Goal: Information Seeking & Learning: Compare options

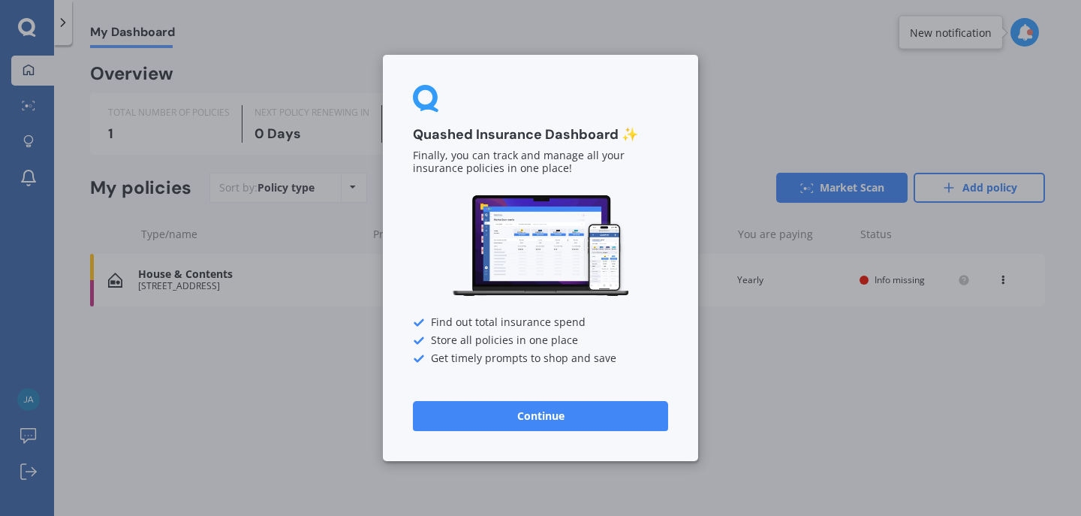
click at [572, 418] on button "Continue" at bounding box center [540, 416] width 255 height 30
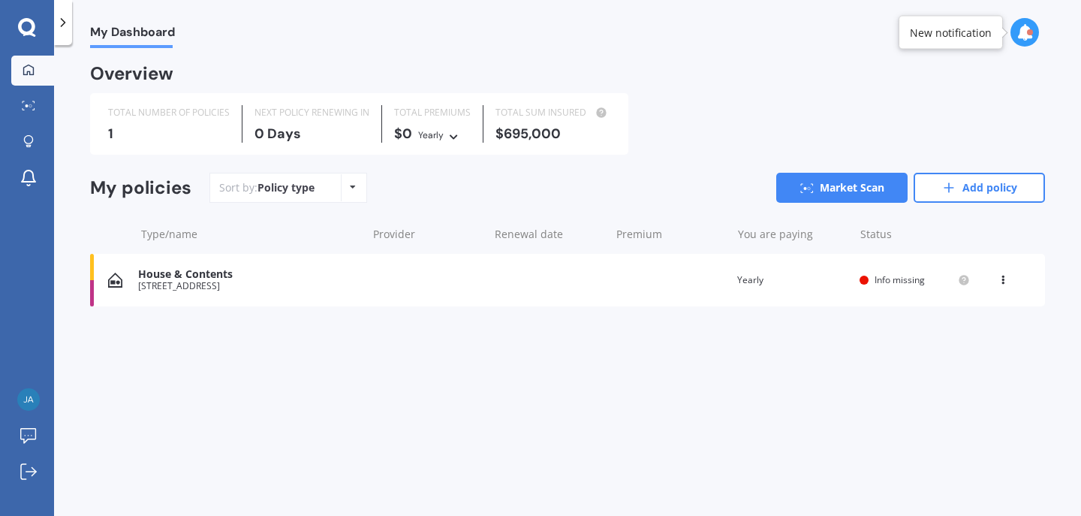
click at [391, 279] on div "House & Contents [STREET_ADDRESS] Renewal date Premium You are paying Yearly St…" at bounding box center [567, 280] width 955 height 53
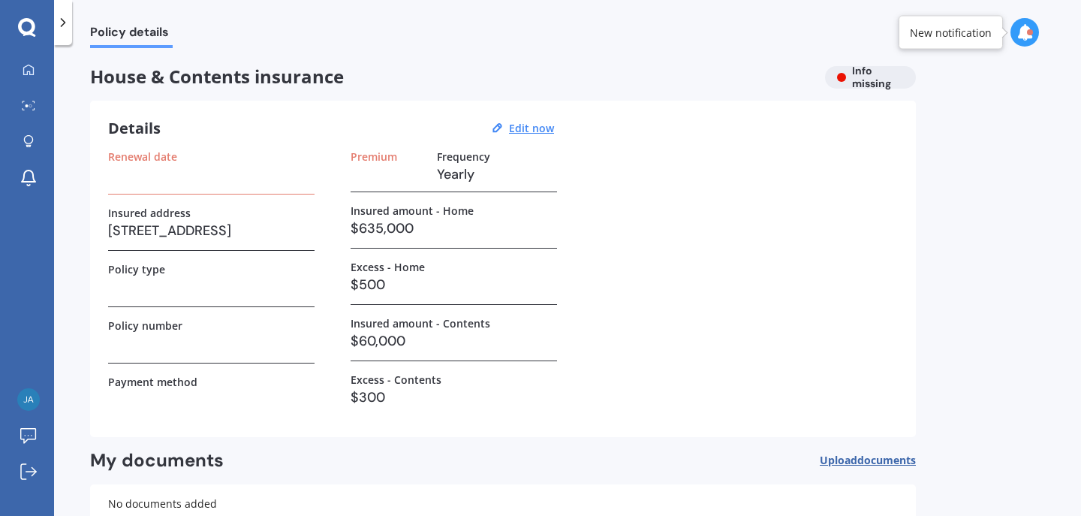
click at [176, 170] on h3 at bounding box center [211, 174] width 206 height 23
click at [176, 181] on h3 at bounding box center [211, 174] width 206 height 23
click at [845, 70] on div "House & Contents insurance Info missing" at bounding box center [503, 77] width 826 height 23
click at [528, 128] on u "Edit now" at bounding box center [531, 128] width 45 height 14
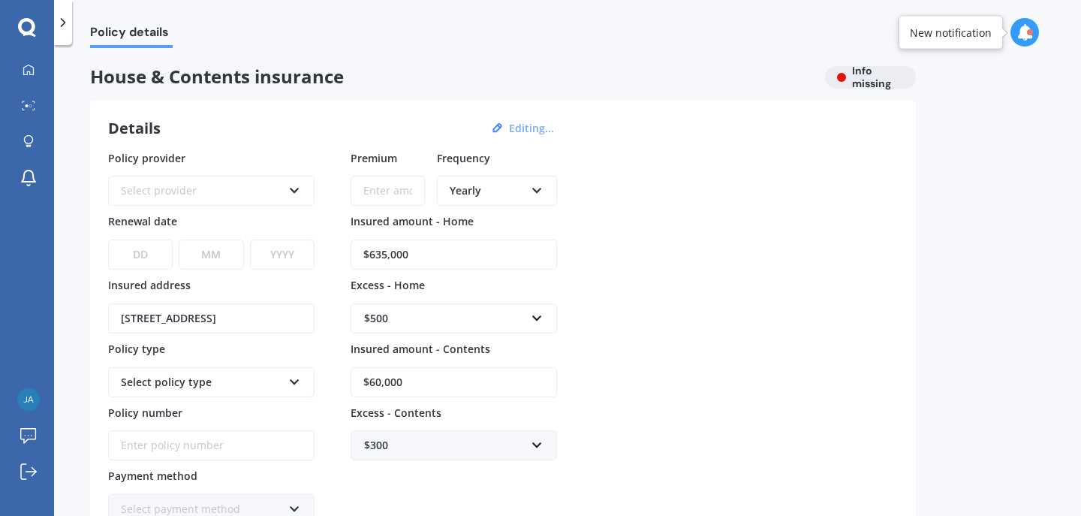
click at [278, 200] on div "Select provider AA AMI AMP ANZ ASB Ando BNZ Co-Operative Bank FMG Initio Kiwiba…" at bounding box center [211, 191] width 206 height 30
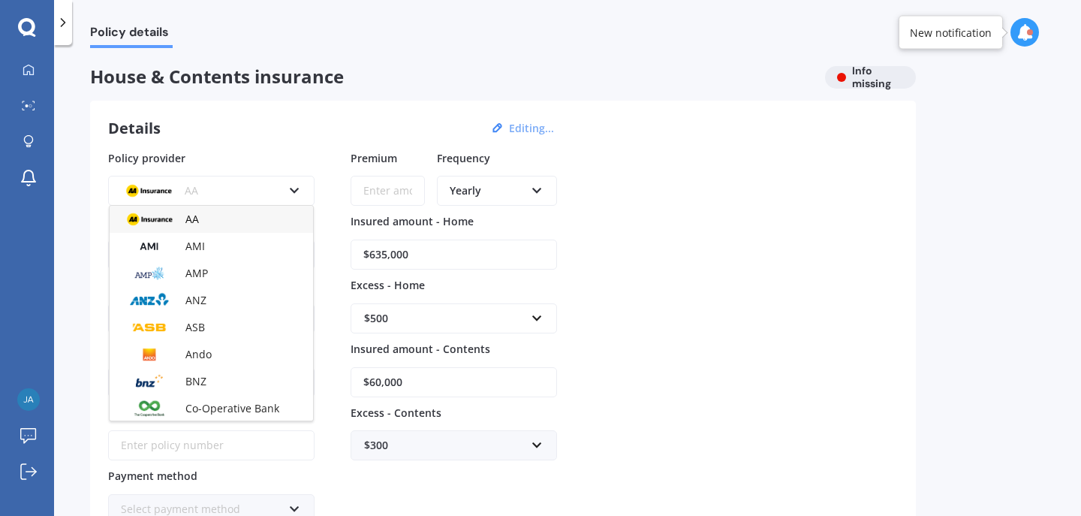
click at [288, 195] on div "AA AA AMI AMP ANZ ASB Ando BNZ Co-Operative Bank FMG Initio Kiwibank Lantern MA…" at bounding box center [211, 191] width 206 height 30
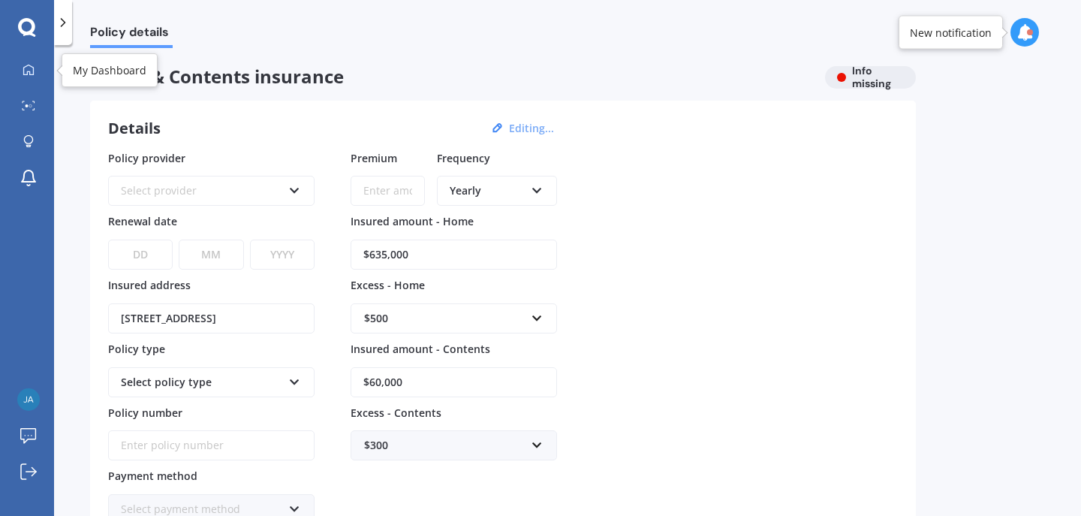
click at [9, 76] on div "My Dashboard Market Scan Explore insurance Notifications" at bounding box center [27, 128] width 54 height 144
click at [28, 104] on icon at bounding box center [29, 106] width 14 height 10
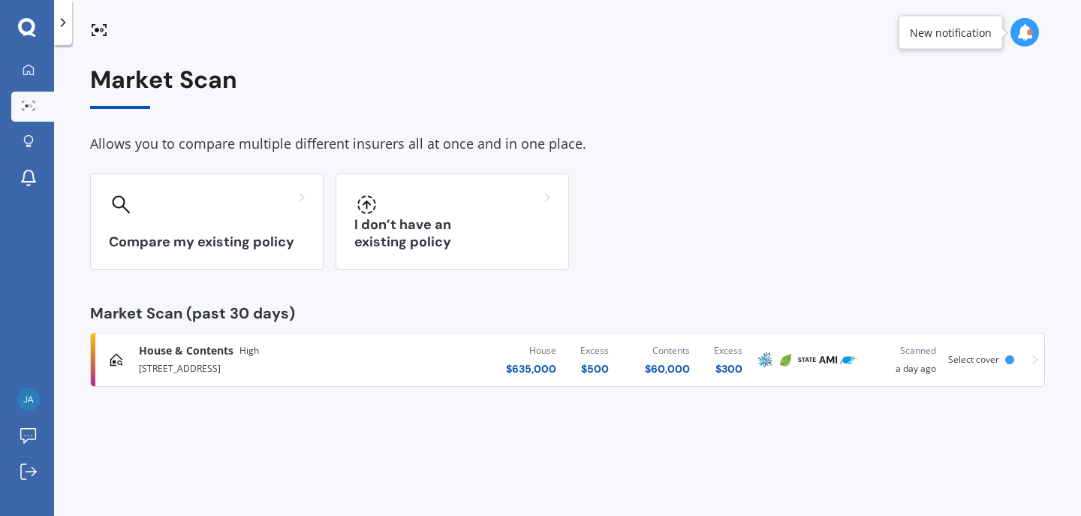
click at [378, 360] on div "[STREET_ADDRESS]" at bounding box center [285, 367] width 293 height 18
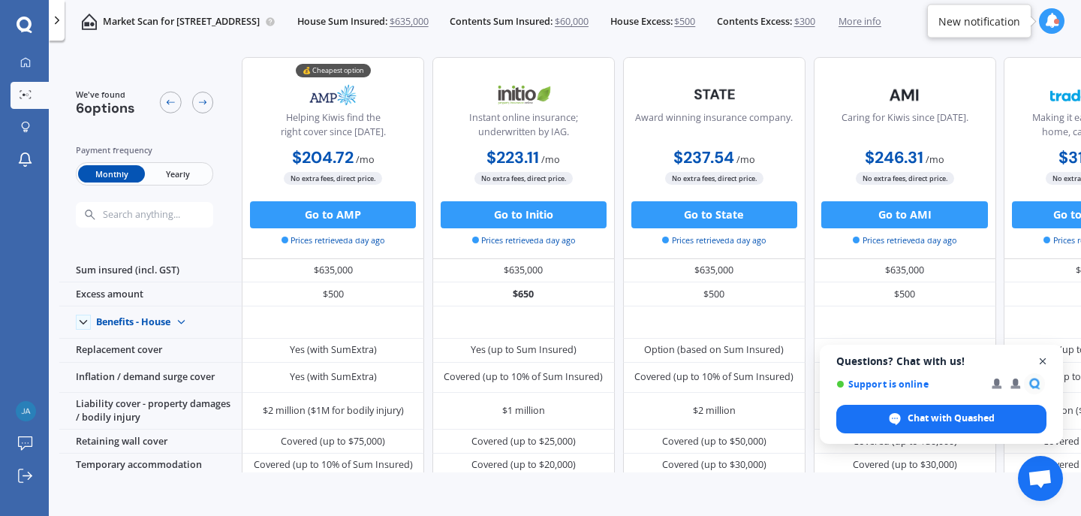
click at [1046, 363] on span "Close chat" at bounding box center [1043, 361] width 19 height 19
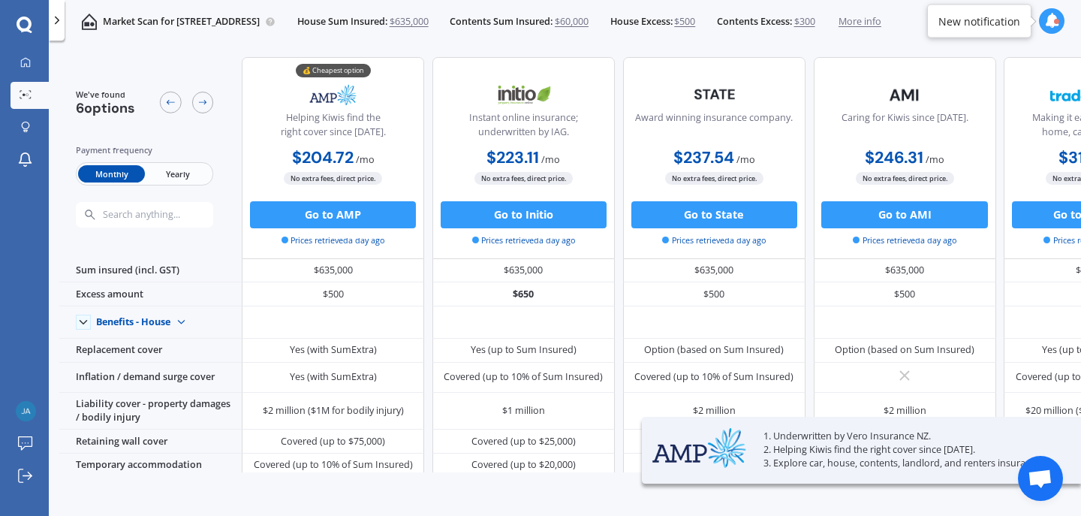
click at [177, 176] on span "Yearly" at bounding box center [178, 173] width 66 height 17
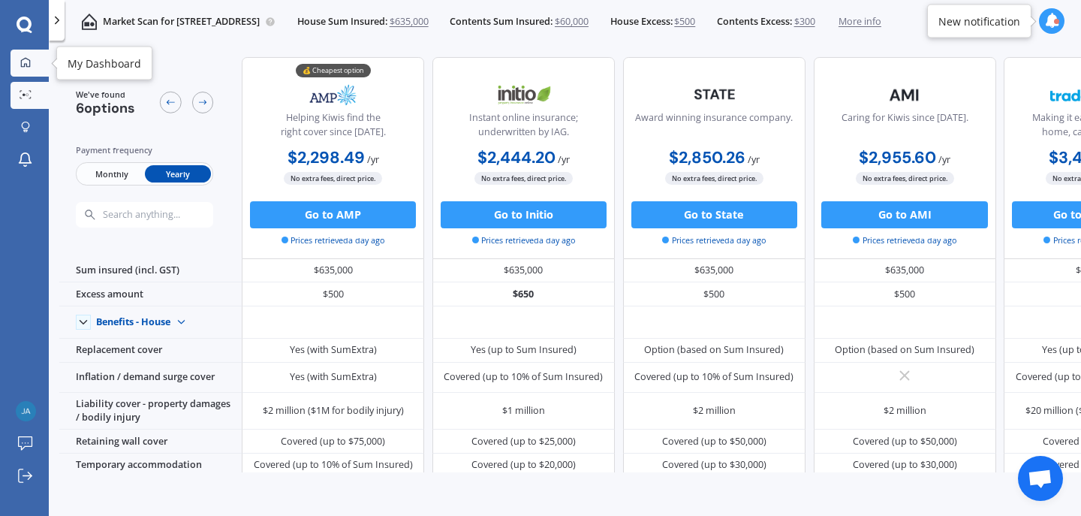
click at [31, 58] on icon at bounding box center [25, 62] width 11 height 11
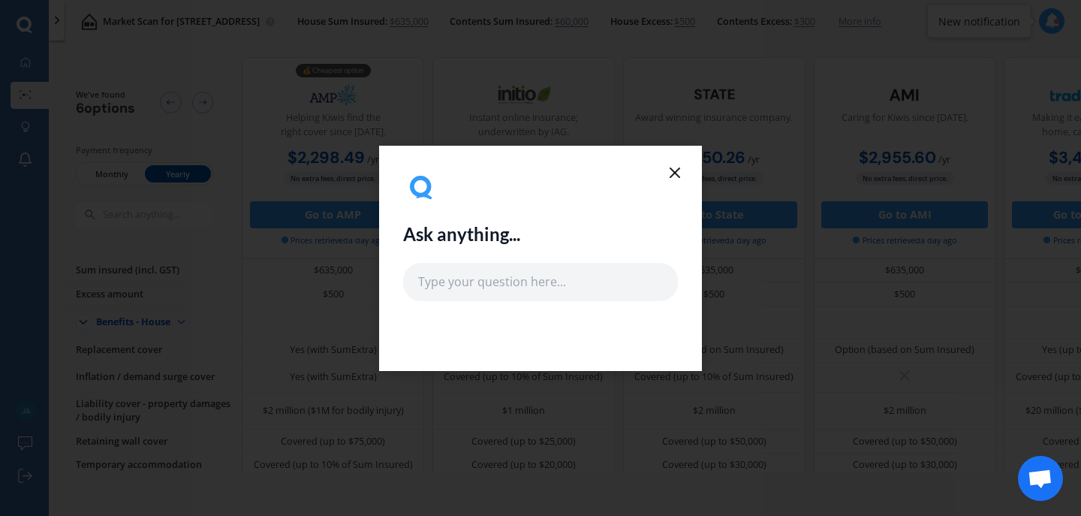
click at [677, 171] on icon at bounding box center [675, 173] width 18 height 18
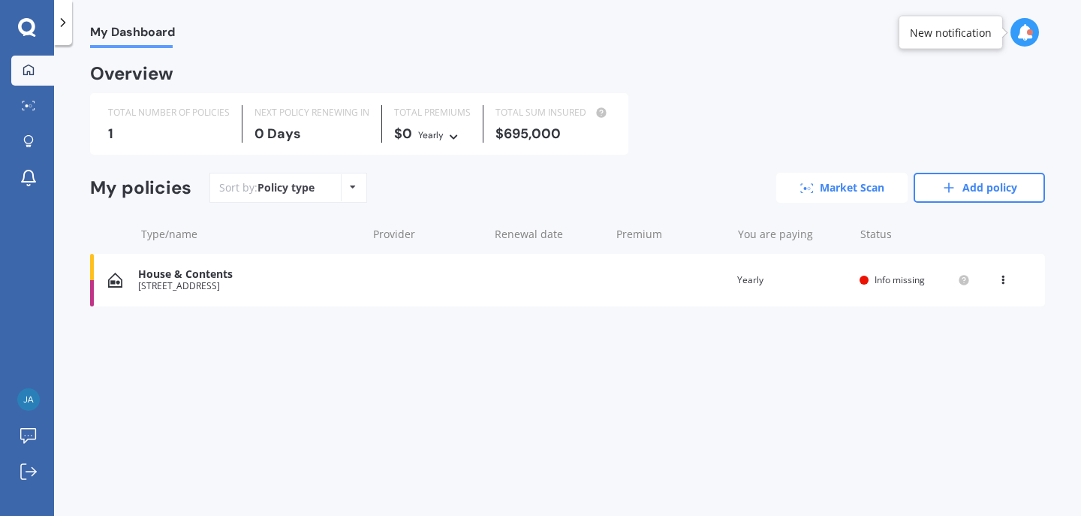
click at [829, 188] on link "Market Scan" at bounding box center [841, 188] width 131 height 30
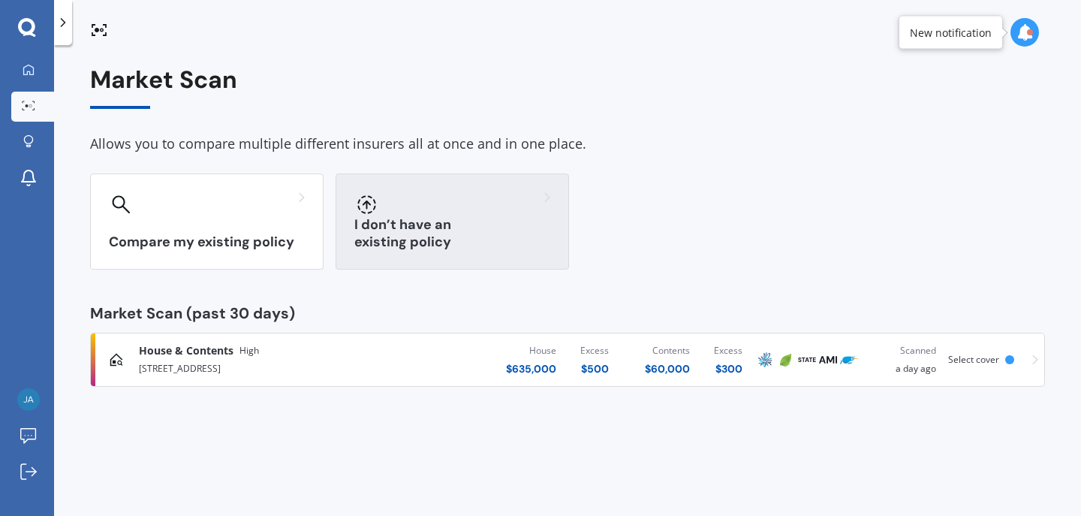
click at [427, 242] on h3 "I don’t have an existing policy" at bounding box center [452, 233] width 196 height 35
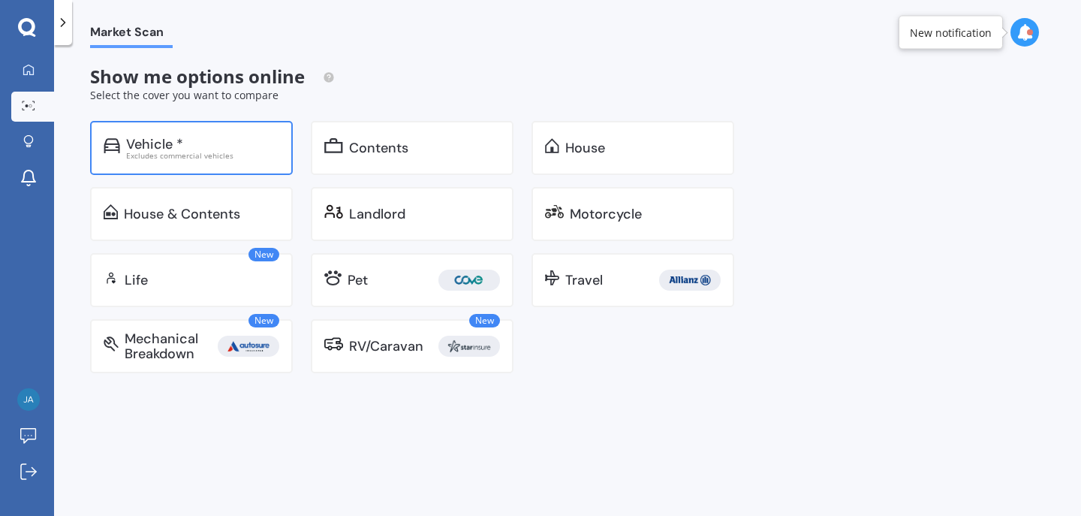
click at [240, 141] on div "Vehicle *" at bounding box center [202, 144] width 153 height 15
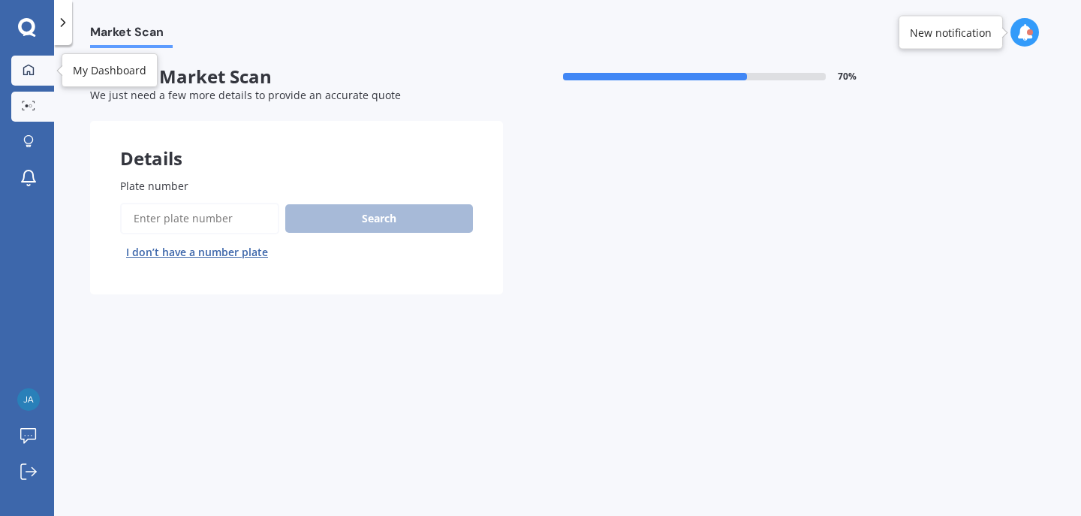
click at [26, 76] on div at bounding box center [28, 71] width 23 height 14
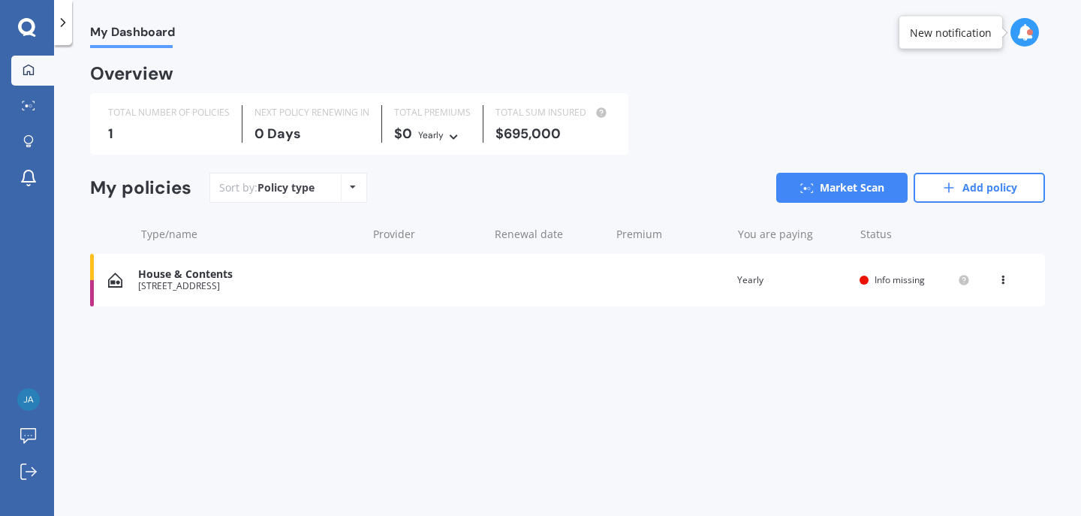
click at [544, 280] on div "House & Contents [STREET_ADDRESS] Renewal date Premium You are paying Yearly St…" at bounding box center [567, 280] width 955 height 53
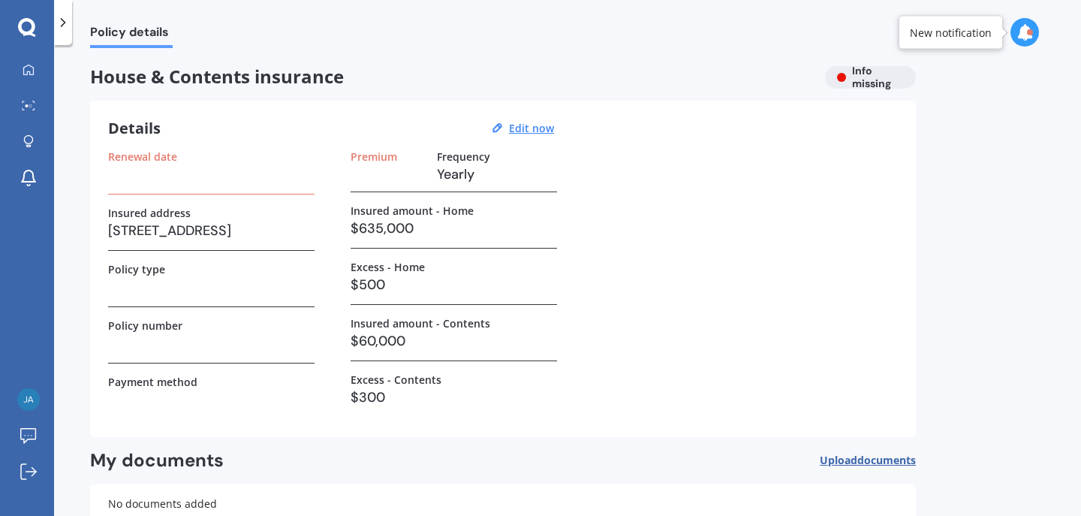
click at [251, 185] on div "Renewal date" at bounding box center [211, 172] width 206 height 44
click at [197, 132] on div "Details Edit now" at bounding box center [333, 129] width 450 height 20
click at [205, 167] on h3 at bounding box center [211, 174] width 206 height 23
click at [528, 129] on u "Edit now" at bounding box center [531, 128] width 45 height 14
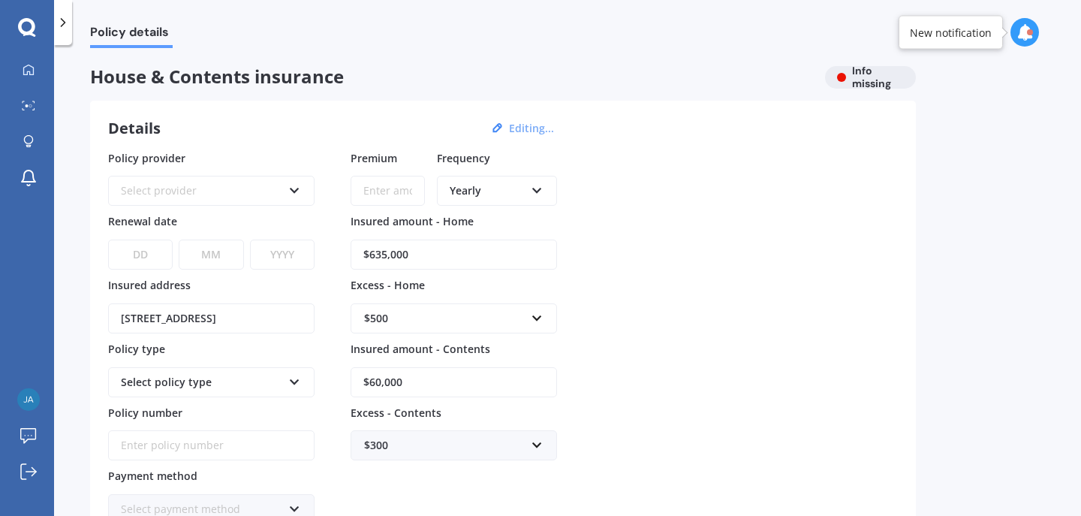
click at [203, 189] on div "Select provider" at bounding box center [201, 190] width 161 height 17
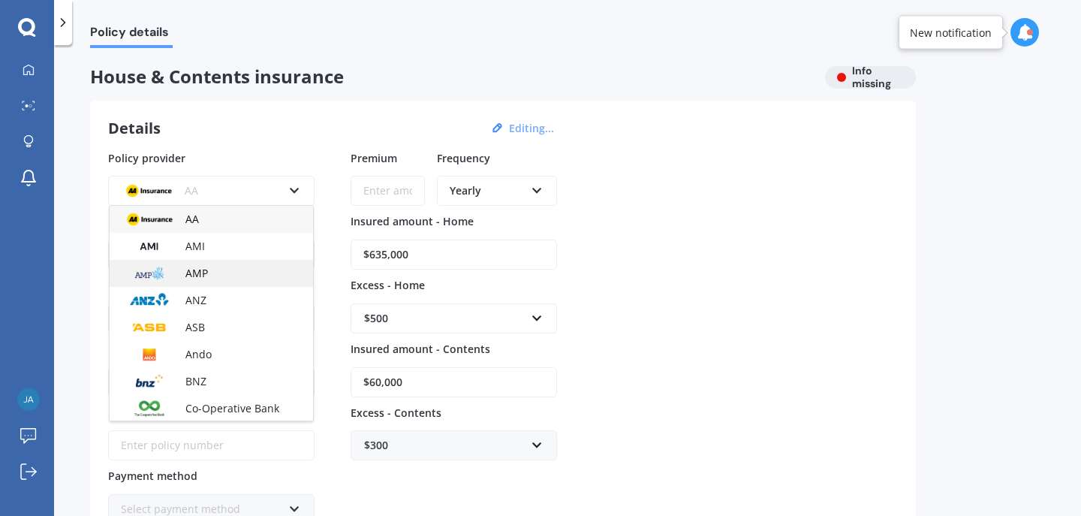
click at [230, 267] on div "AMP" at bounding box center [211, 273] width 203 height 27
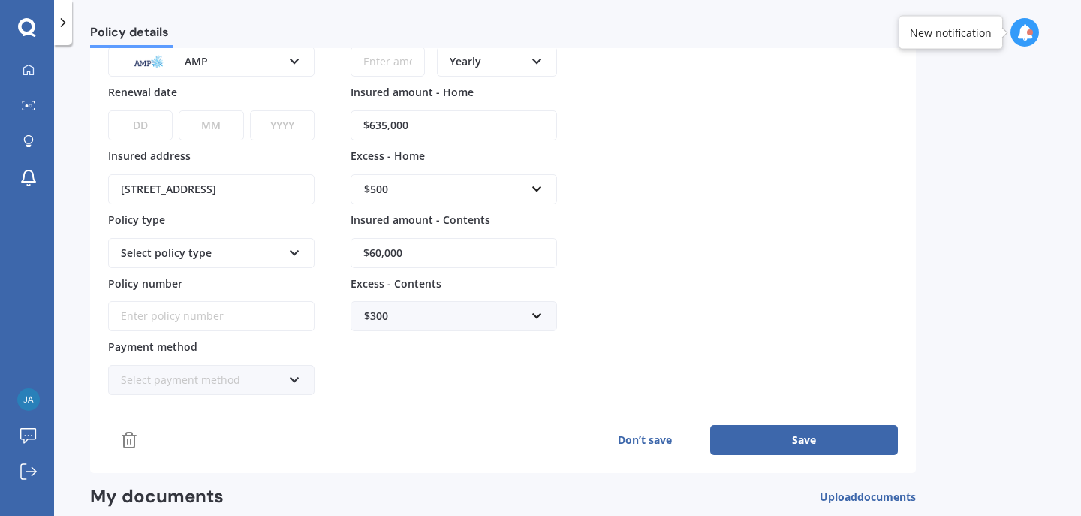
scroll to position [131, 0]
click at [299, 384] on div "Select payment method Direct debit - bank account Direct debit - credit/debit c…" at bounding box center [211, 378] width 206 height 30
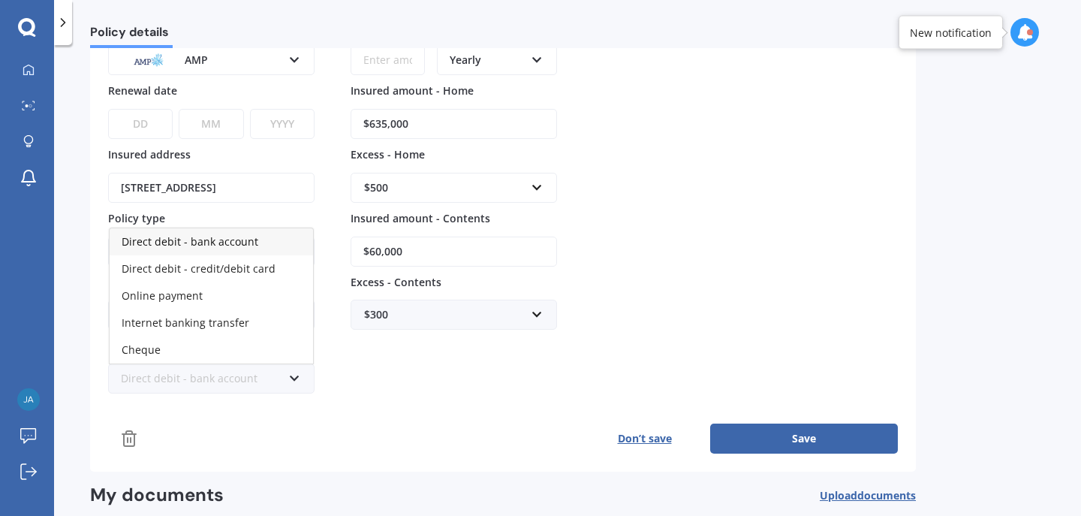
click at [299, 384] on div "Direct debit - bank account Direct debit - bank account Direct debit - credit/d…" at bounding box center [211, 378] width 206 height 30
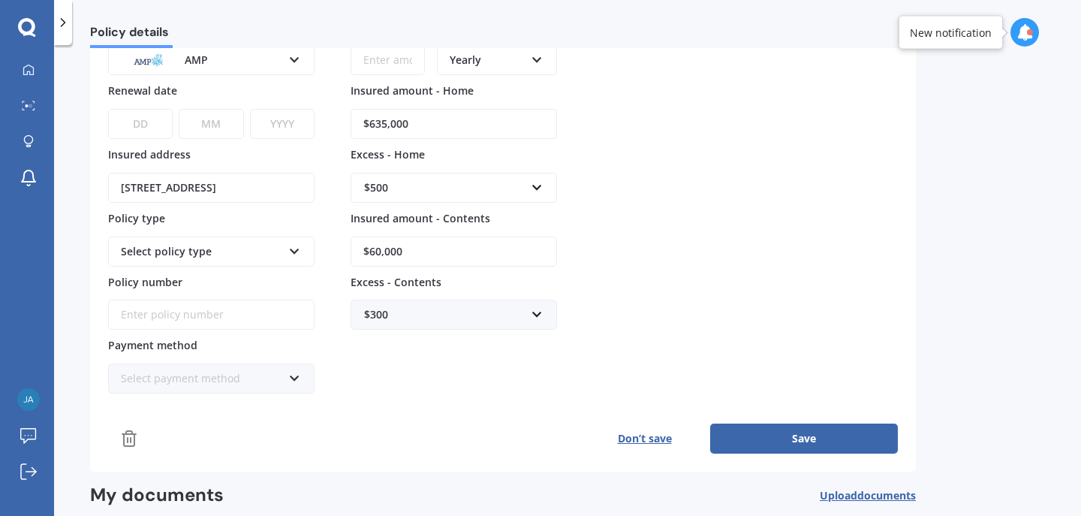
click at [431, 395] on div "Policy provider AMP AA AMI AMP ANZ ASB Ando BNZ Co-Operative Bank FMG Initio Ki…" at bounding box center [503, 237] width 790 height 435
click at [211, 315] on input "Policy number" at bounding box center [211, 315] width 206 height 30
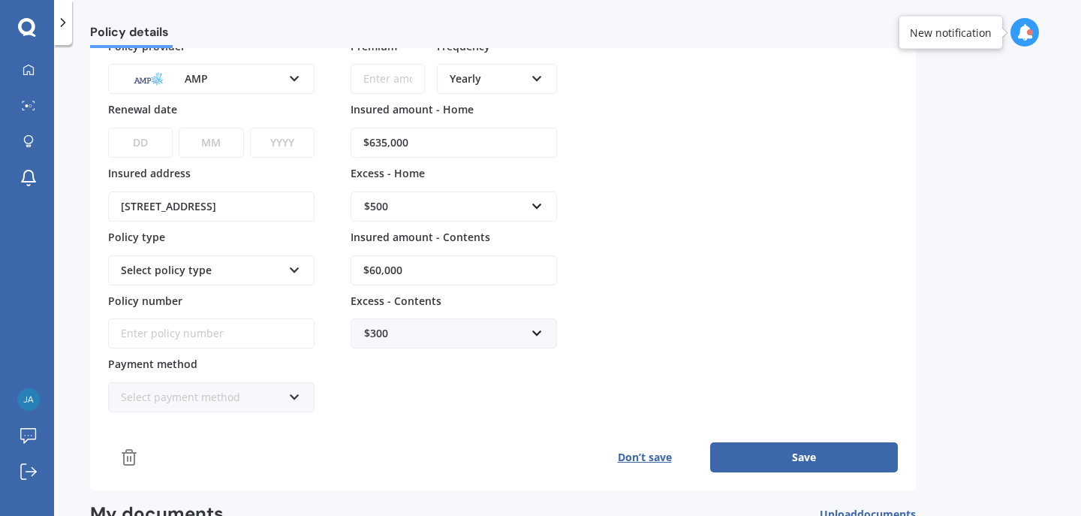
scroll to position [116, 0]
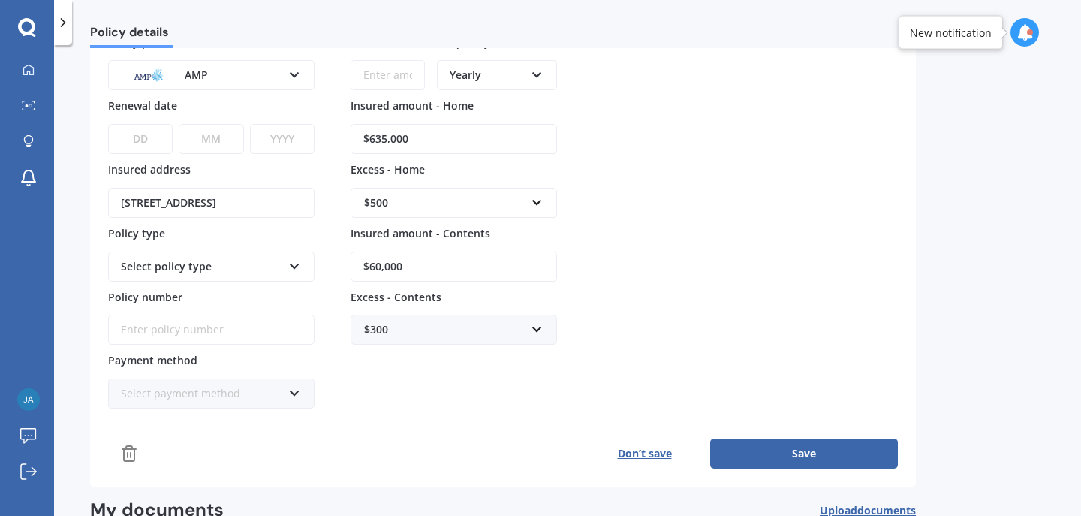
click at [771, 457] on button "Save" at bounding box center [804, 453] width 188 height 30
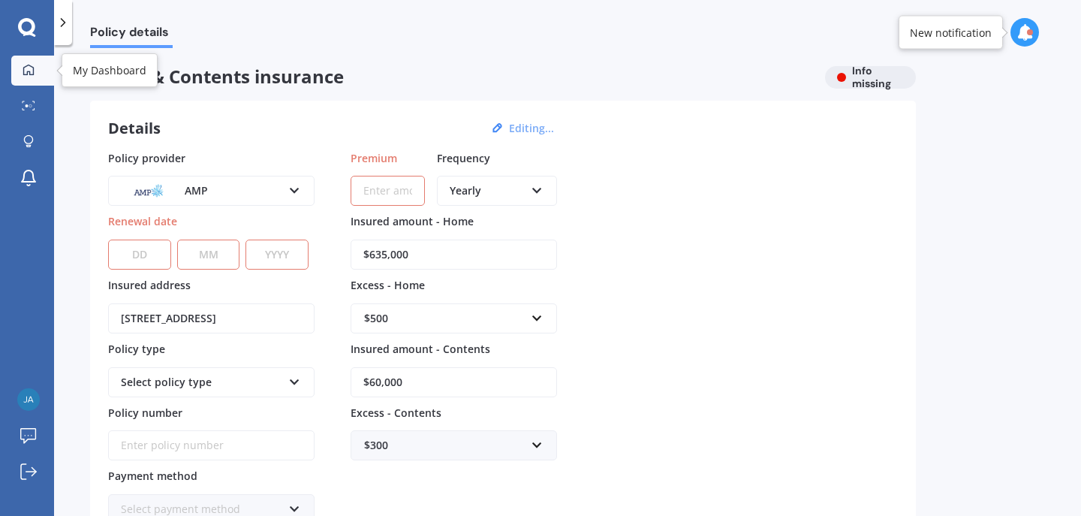
click at [24, 74] on icon at bounding box center [28, 69] width 11 height 11
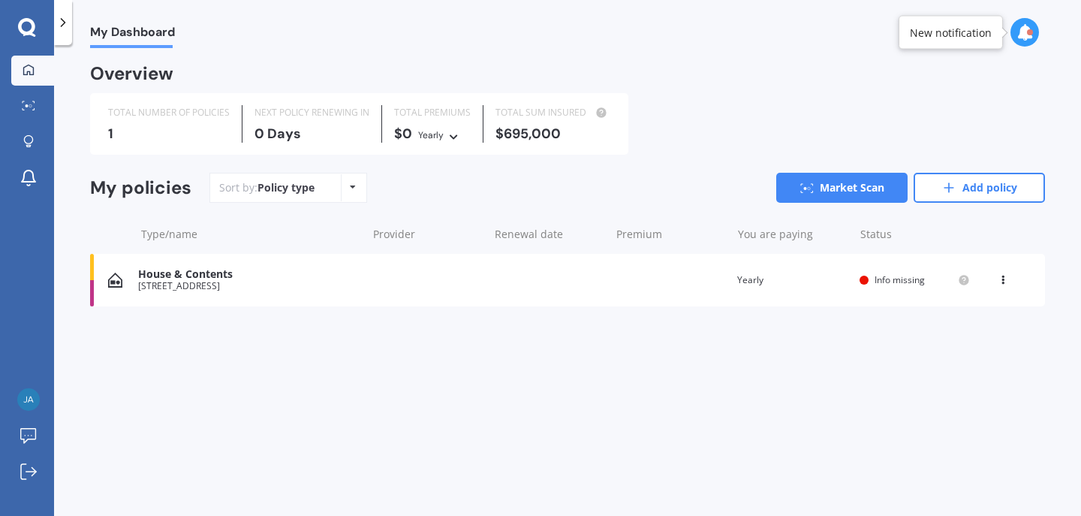
click at [348, 281] on div "[STREET_ADDRESS]" at bounding box center [248, 286] width 221 height 11
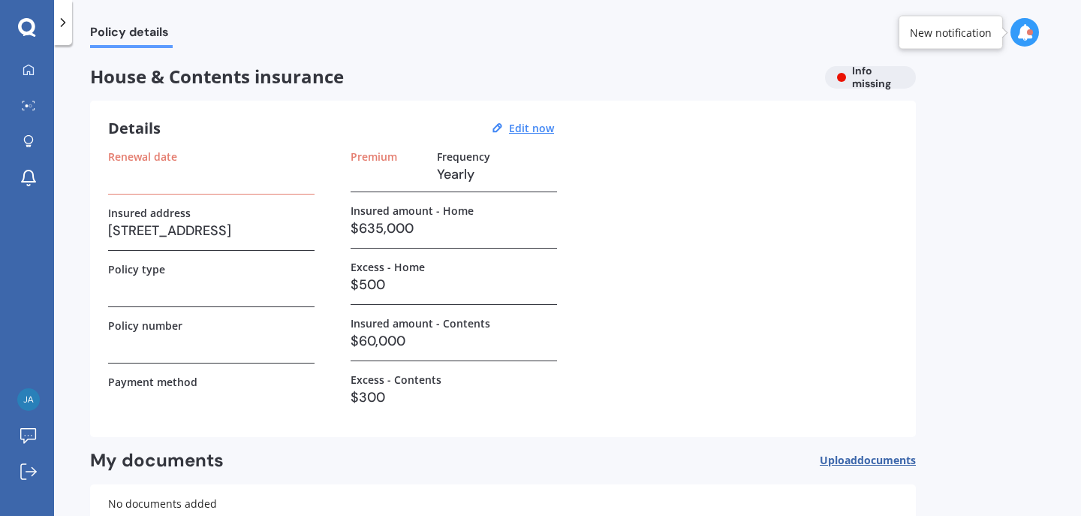
scroll to position [116, 0]
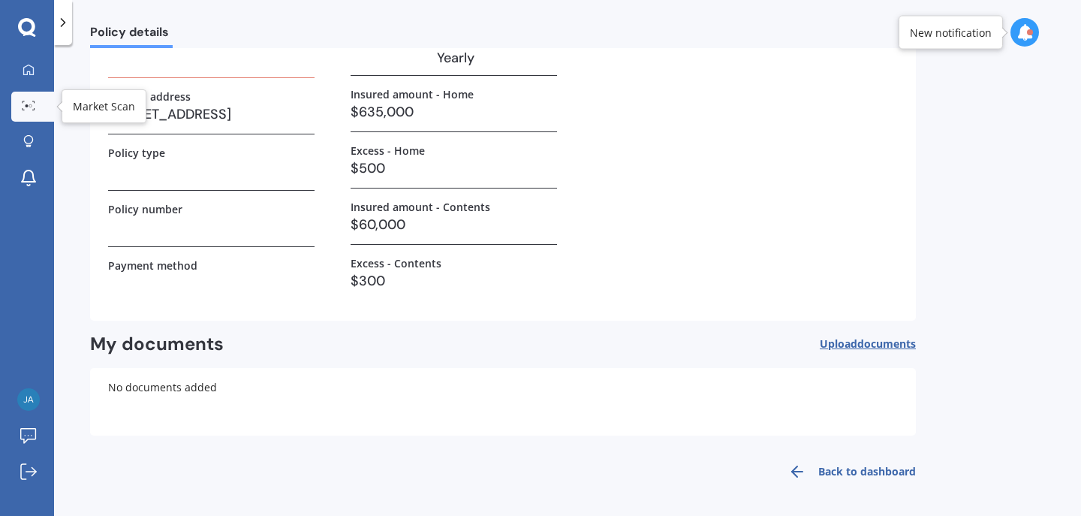
click at [38, 94] on link "Market Scan" at bounding box center [32, 107] width 43 height 30
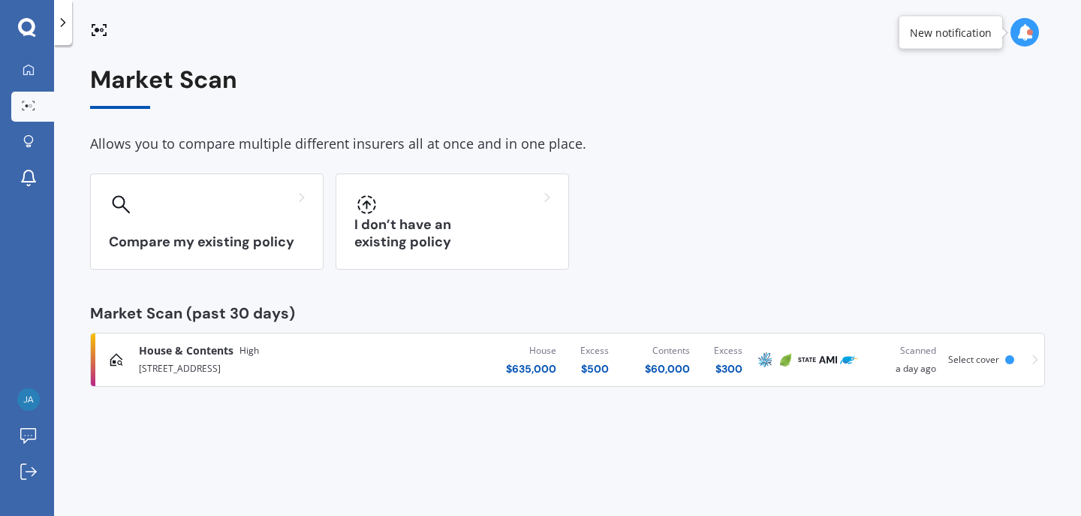
click at [336, 359] on div "[STREET_ADDRESS]" at bounding box center [285, 367] width 293 height 18
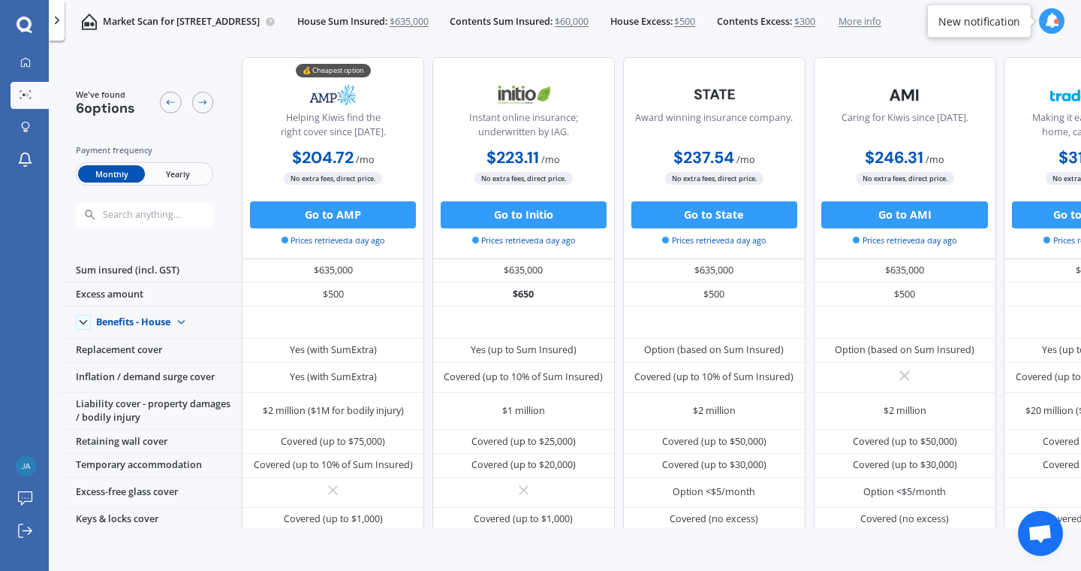
click at [176, 177] on span "Yearly" at bounding box center [178, 173] width 66 height 17
